Goal: Transaction & Acquisition: Book appointment/travel/reservation

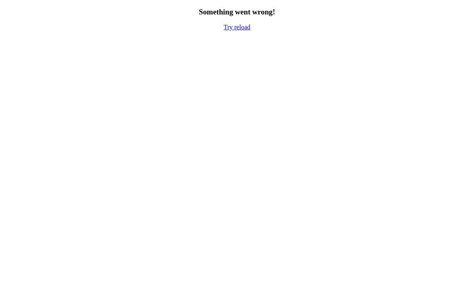
click at [237, 30] on link "Try reload" at bounding box center [237, 27] width 27 height 7
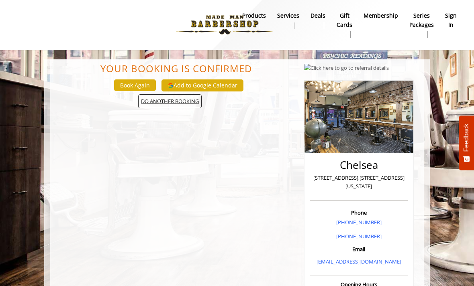
click at [177, 104] on span "DO ANOTHER BOOKING" at bounding box center [169, 101] width 63 height 14
click at [178, 101] on span "DO ANOTHER BOOKING" at bounding box center [169, 101] width 63 height 14
click at [136, 86] on button "Book Again" at bounding box center [135, 86] width 42 height 12
click at [136, 89] on button "Book Again" at bounding box center [135, 86] width 42 height 12
click at [456, 21] on b "sign in" at bounding box center [451, 20] width 12 height 18
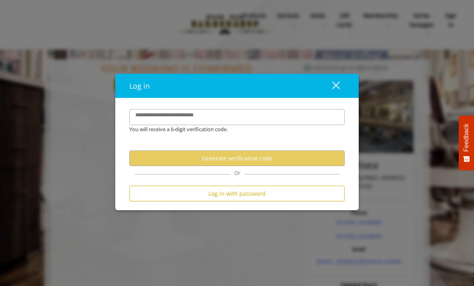
click at [344, 87] on button "close" at bounding box center [330, 86] width 27 height 14
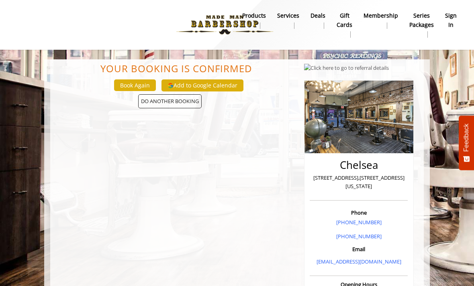
click at [237, 25] on link "products" at bounding box center [254, 20] width 35 height 21
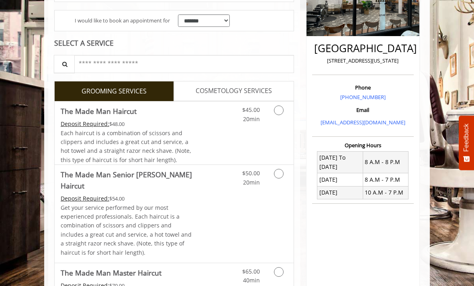
scroll to position [147, 0]
click at [277, 114] on link "Grooming services" at bounding box center [279, 113] width 15 height 22
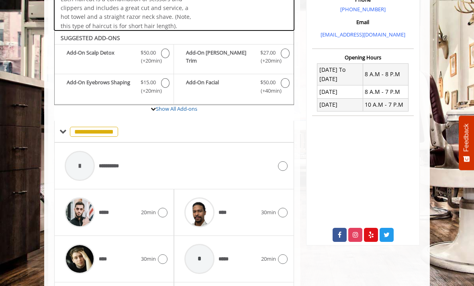
scroll to position [263, 0]
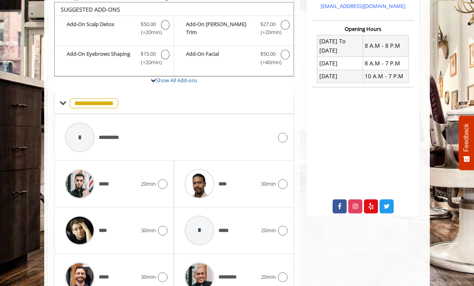
click at [283, 273] on icon at bounding box center [283, 278] width 10 height 10
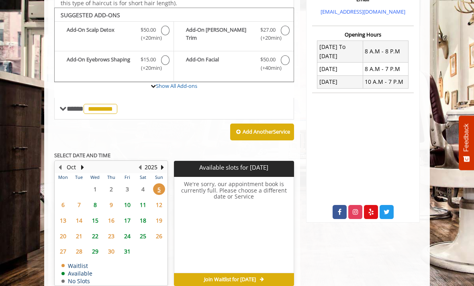
scroll to position [264, 0]
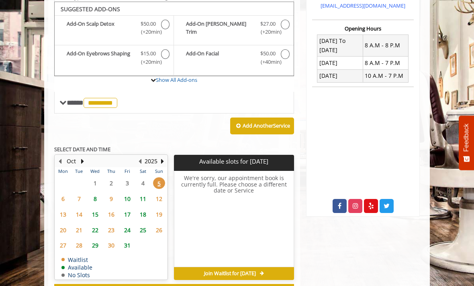
click at [139, 193] on span "11" at bounding box center [143, 199] width 12 height 12
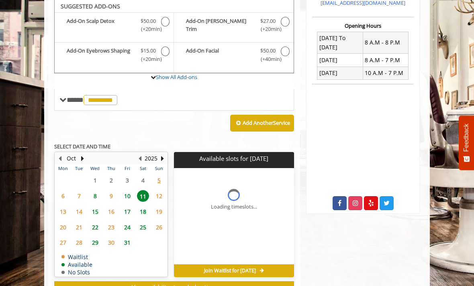
scroll to position [279, 0]
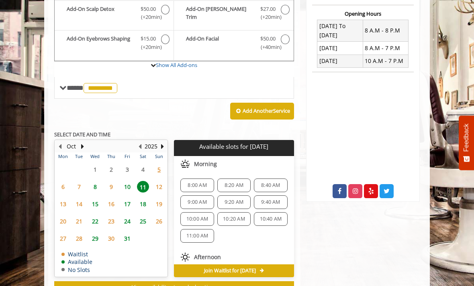
click at [269, 182] on span "8:40 AM" at bounding box center [270, 185] width 19 height 6
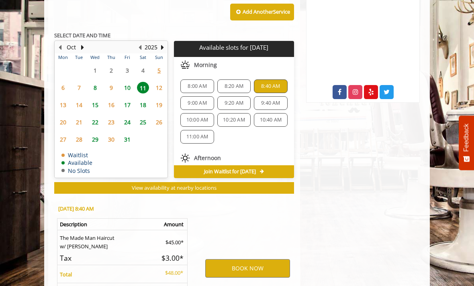
scroll to position [426, 0]
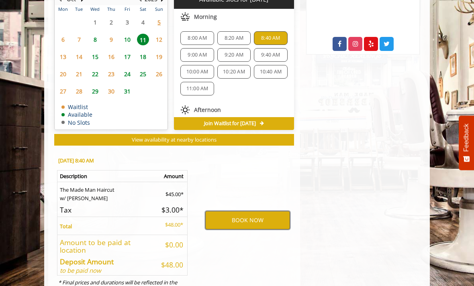
click at [263, 213] on button "BOOK NOW" at bounding box center [247, 220] width 85 height 18
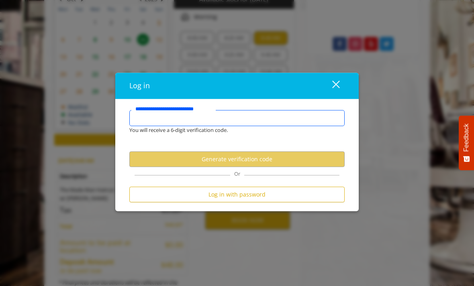
type input "**********"
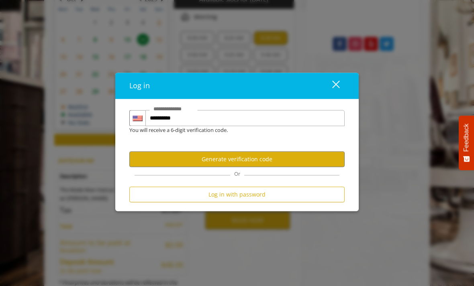
scroll to position [0, 0]
click at [277, 167] on button "Generate verification code" at bounding box center [236, 159] width 215 height 16
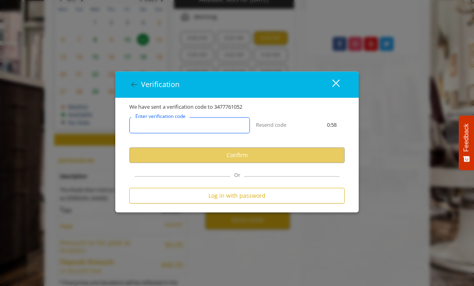
click at [213, 133] on input "Enter verification code" at bounding box center [189, 125] width 120 height 16
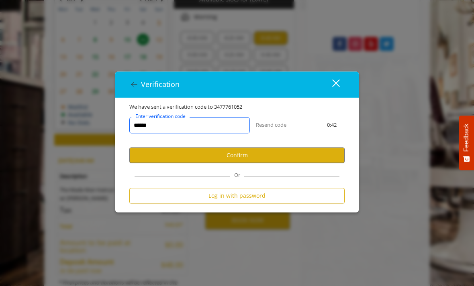
type input "******"
click at [277, 147] on div "****** Enter verification code Resend code 0:42" at bounding box center [236, 129] width 227 height 36
click at [260, 163] on button "Confirm" at bounding box center [236, 155] width 215 height 16
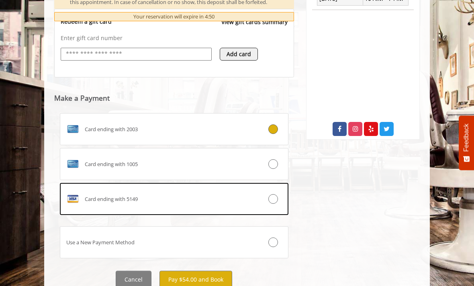
scroll to position [349, 0]
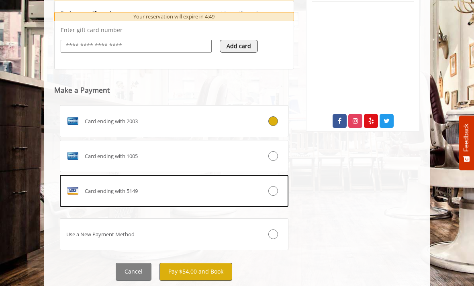
click at [206, 275] on button "Pay $54.00 and Book" at bounding box center [195, 272] width 73 height 18
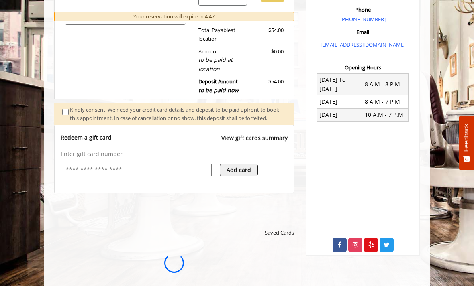
scroll to position [0, 0]
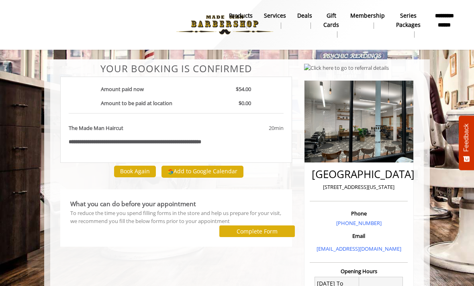
click at [212, 169] on button "Add to Google Calendar" at bounding box center [202, 172] width 82 height 12
